Goal: Task Accomplishment & Management: Use online tool/utility

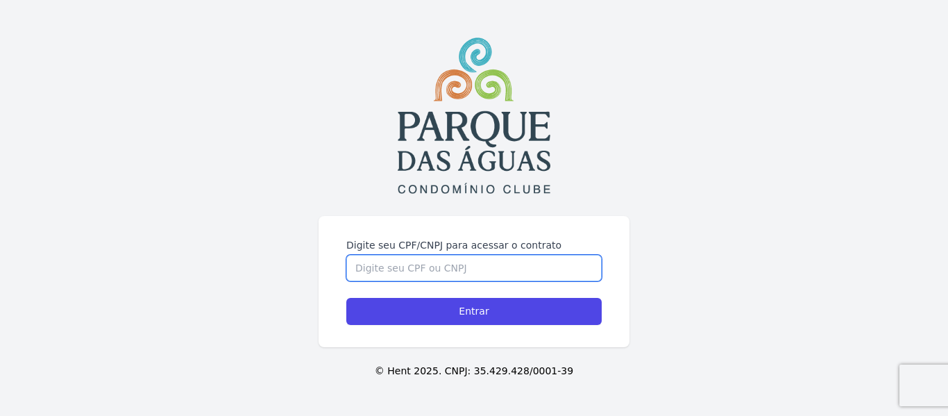
click at [393, 262] on input "Digite seu CPF/CNPJ para acessar o contrato" at bounding box center [473, 268] width 255 height 26
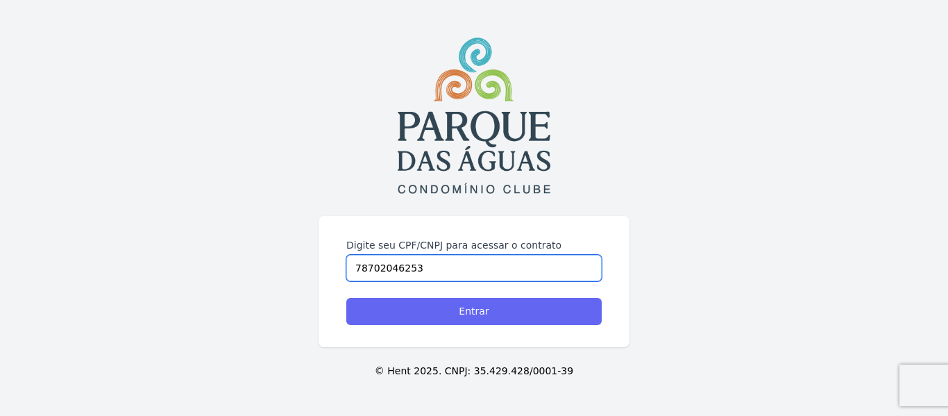
type input "78702046253"
click at [391, 310] on input "Entrar" at bounding box center [473, 311] width 255 height 27
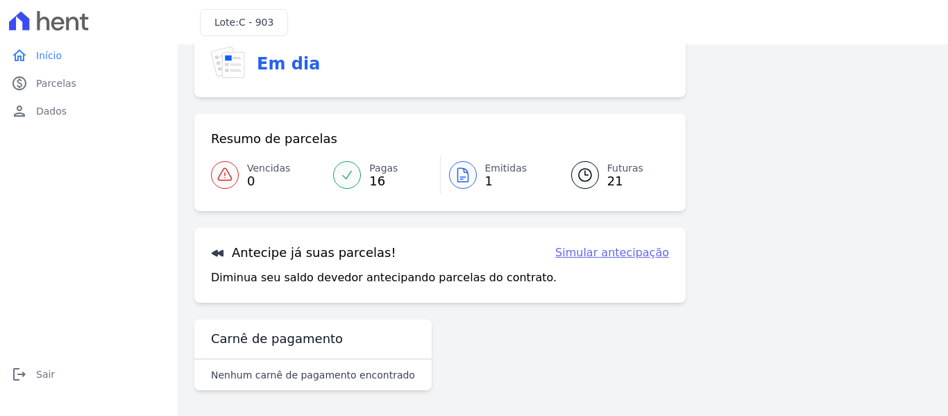
scroll to position [114, 0]
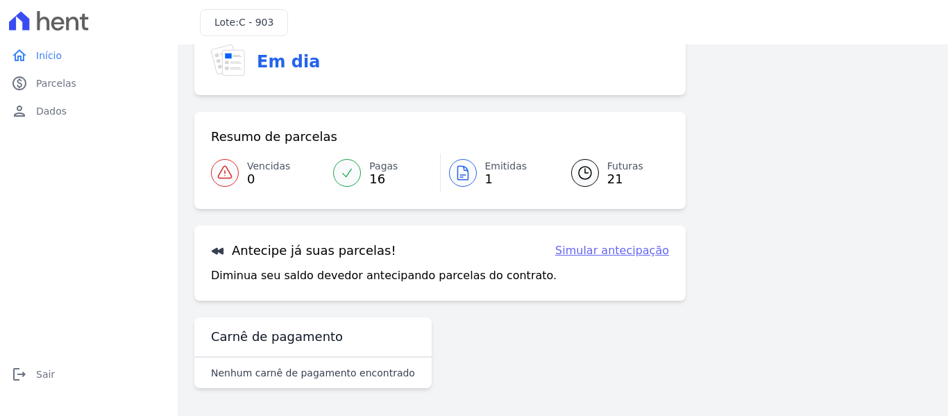
click at [463, 174] on icon at bounding box center [462, 172] width 17 height 17
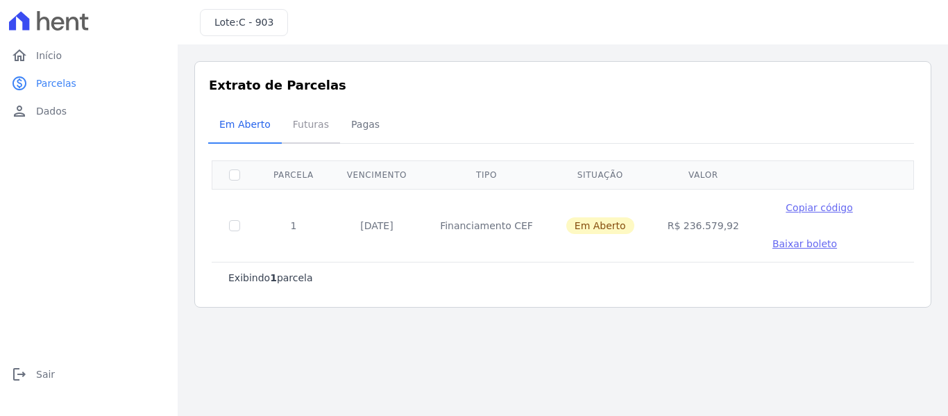
click at [309, 121] on span "Futuras" at bounding box center [310, 124] width 53 height 28
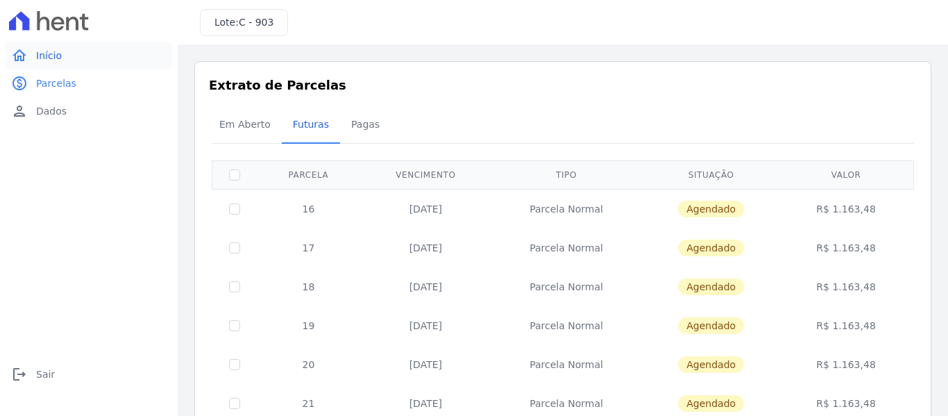
click at [47, 53] on span "Início" at bounding box center [49, 56] width 26 height 14
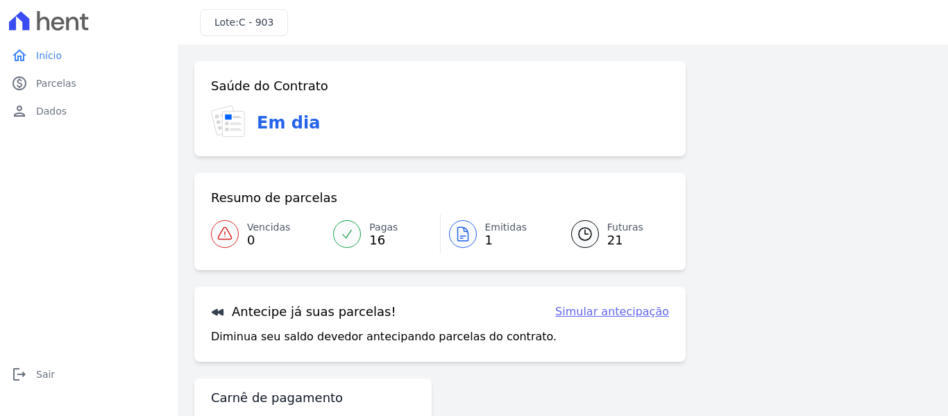
click at [341, 223] on div at bounding box center [347, 234] width 28 height 28
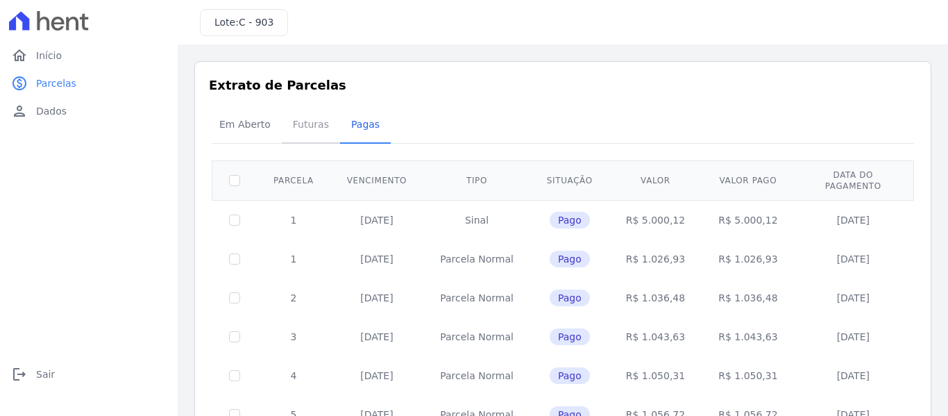
click at [298, 123] on span "Futuras" at bounding box center [310, 124] width 53 height 28
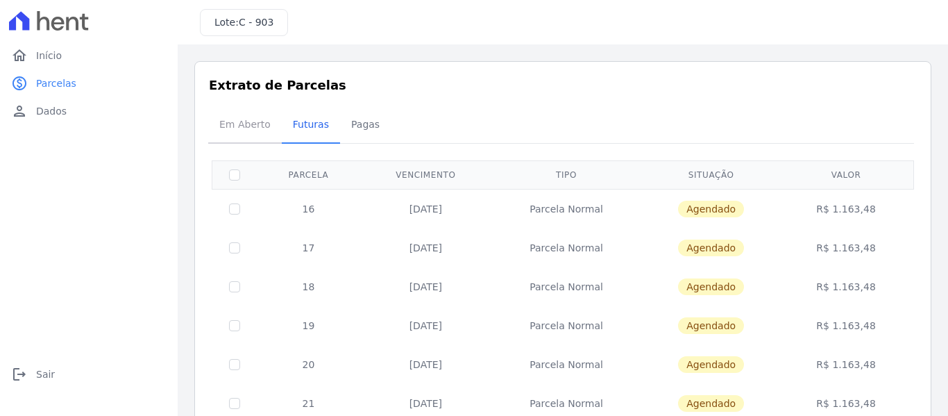
click at [243, 119] on span "Em Aberto" at bounding box center [245, 124] width 68 height 28
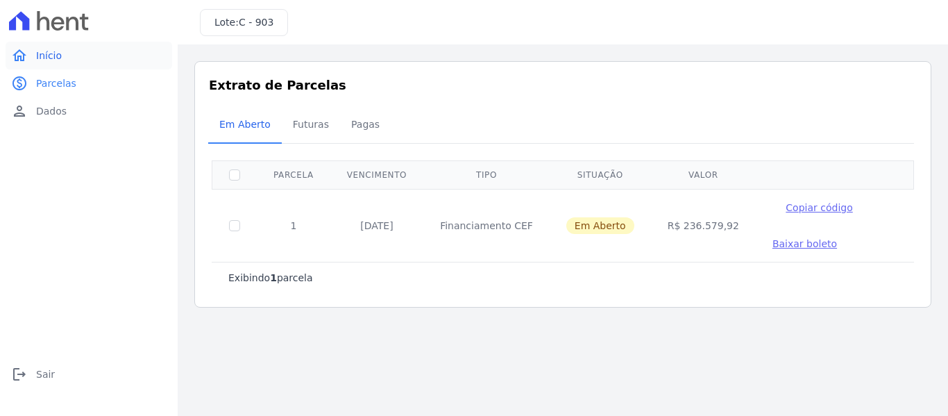
click at [49, 51] on span "Início" at bounding box center [49, 56] width 26 height 14
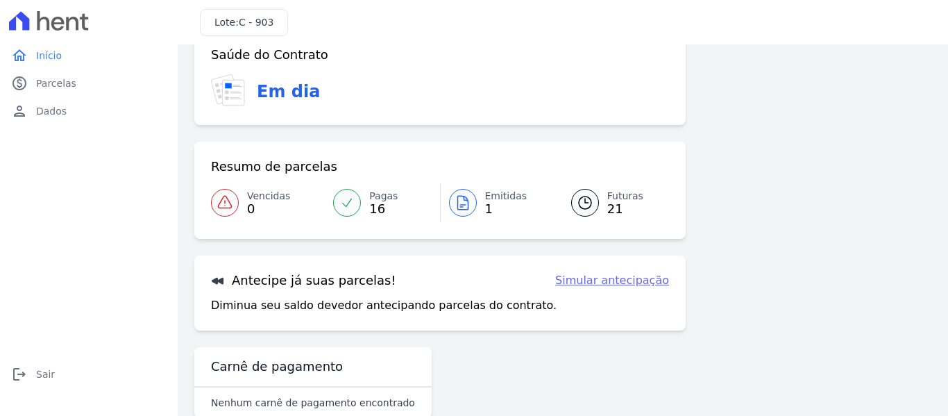
scroll to position [61, 0]
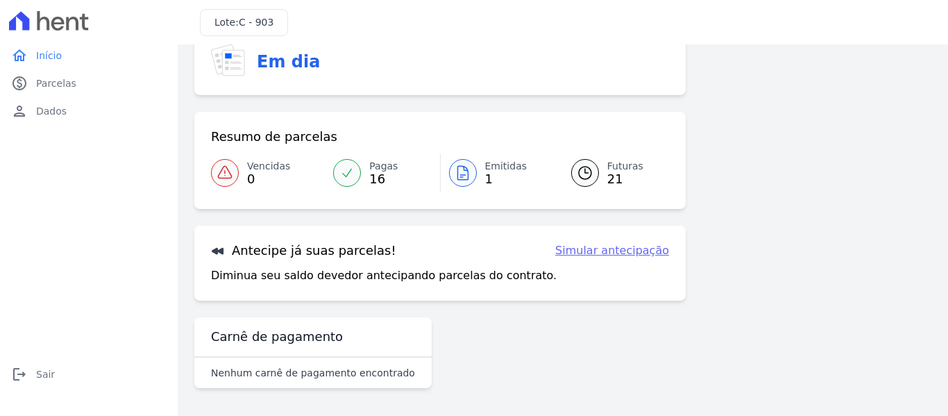
click at [614, 170] on span "Futuras" at bounding box center [625, 166] width 36 height 15
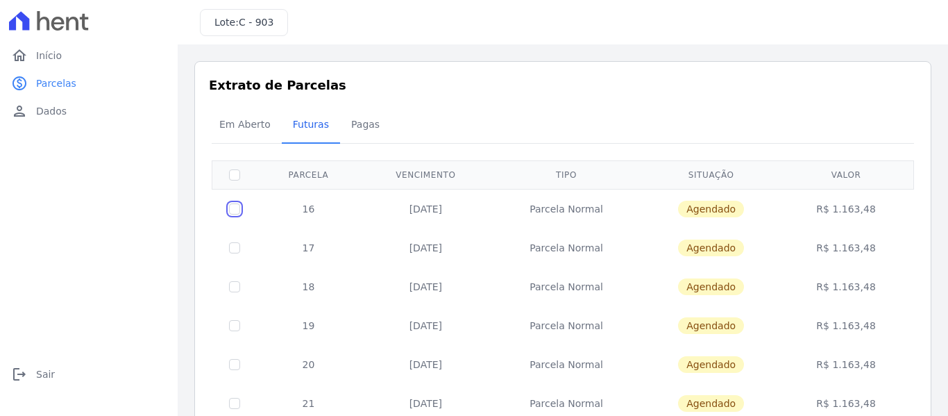
click at [237, 211] on input "checkbox" at bounding box center [234, 208] width 11 height 11
checkbox input "true"
click at [58, 58] on span "Início" at bounding box center [49, 56] width 26 height 14
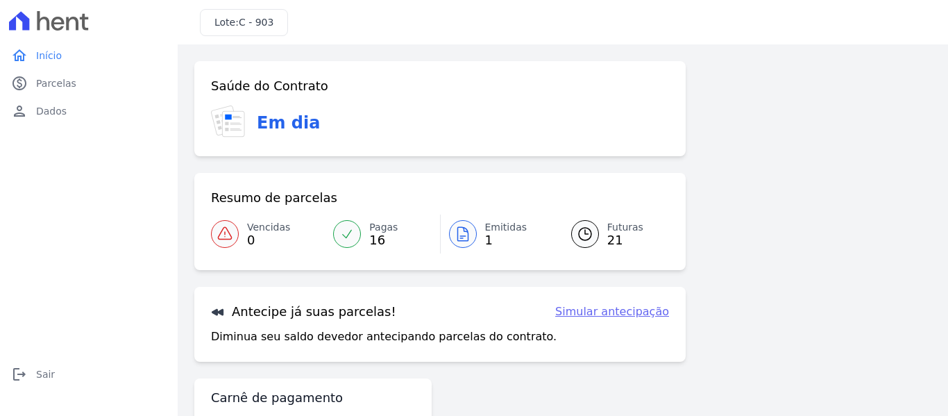
click at [601, 309] on link "Simular antecipação" at bounding box center [612, 311] width 114 height 17
